Goal: Task Accomplishment & Management: Use online tool/utility

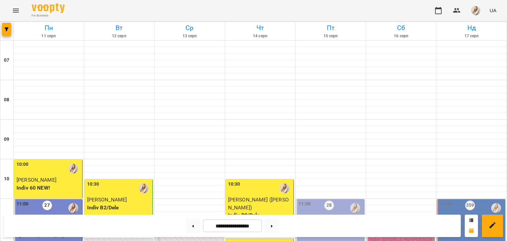
scroll to position [324, 0]
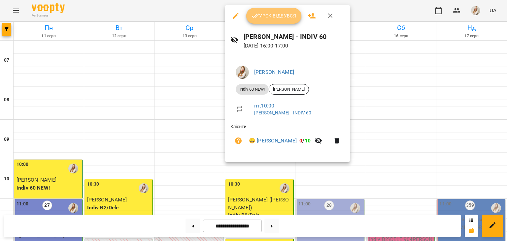
click at [275, 11] on button "Урок відбувся" at bounding box center [273, 16] width 55 height 16
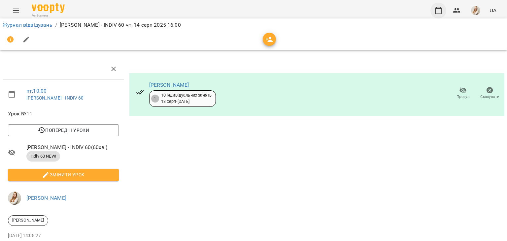
click at [438, 12] on icon "button" at bounding box center [438, 11] width 8 height 8
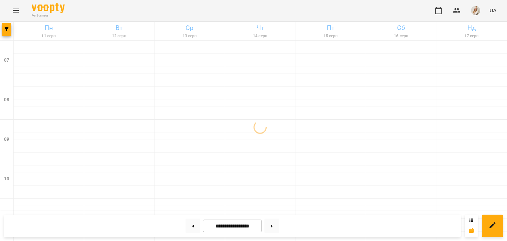
click at [478, 11] on img "button" at bounding box center [475, 10] width 9 height 9
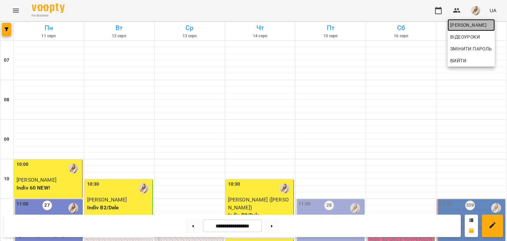
click at [462, 29] on link "[PERSON_NAME]" at bounding box center [471, 25] width 47 height 12
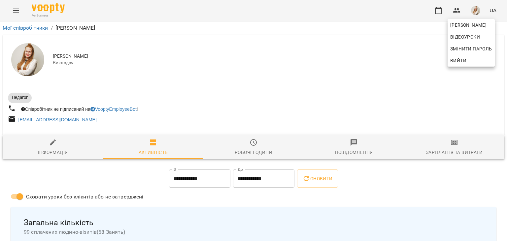
click at [450, 146] on div at bounding box center [253, 120] width 507 height 241
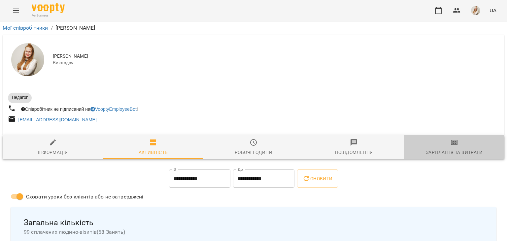
click at [450, 146] on span "Зарплатня та Витрати" at bounding box center [454, 148] width 92 height 18
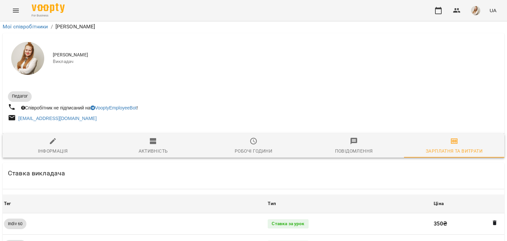
scroll to position [674, 0]
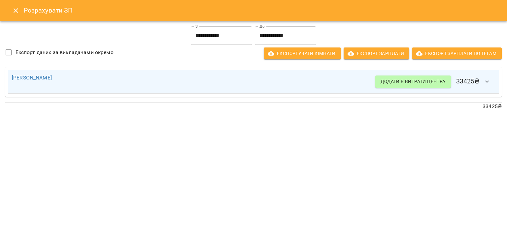
click at [15, 10] on icon "Close" at bounding box center [16, 11] width 8 height 8
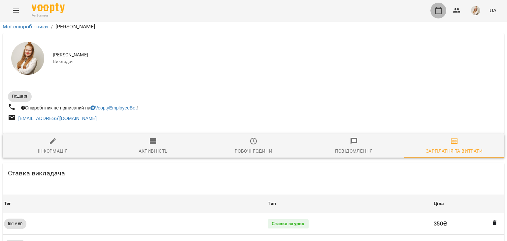
click at [435, 10] on icon "button" at bounding box center [438, 11] width 8 height 8
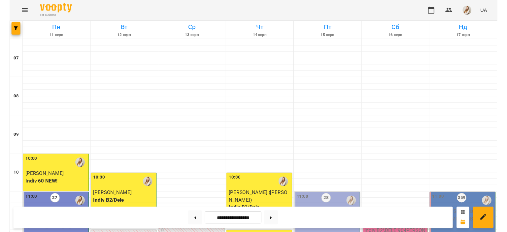
scroll to position [30, 0]
